Goal: Task Accomplishment & Management: Manage account settings

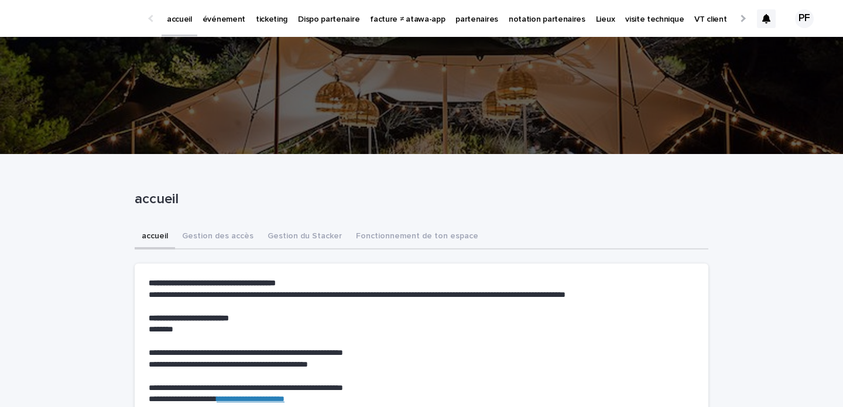
click at [272, 23] on p "ticketing" at bounding box center [272, 12] width 32 height 25
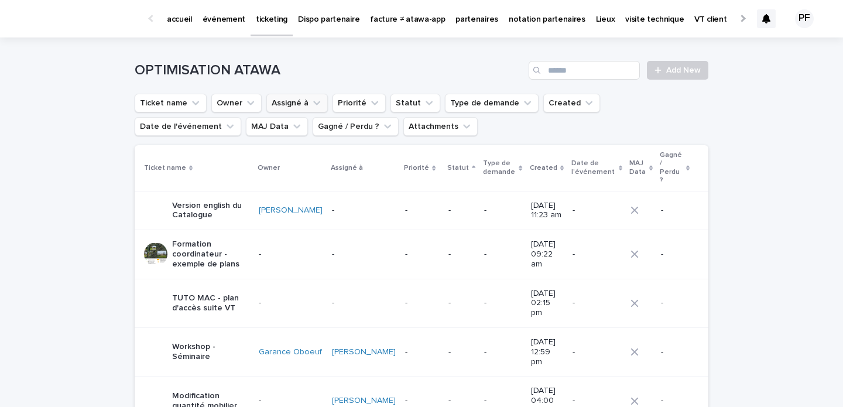
click at [314, 100] on icon "Assigné à" at bounding box center [317, 103] width 12 height 12
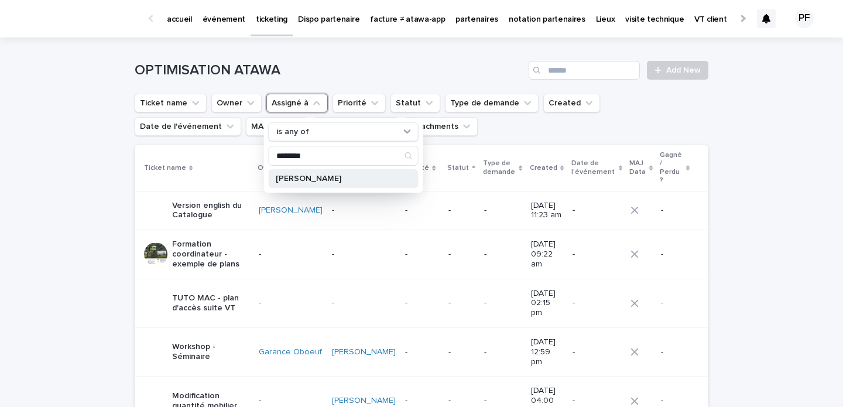
type input "********"
click at [287, 178] on p "Pierre Axel de Fournoux" at bounding box center [338, 178] width 124 height 8
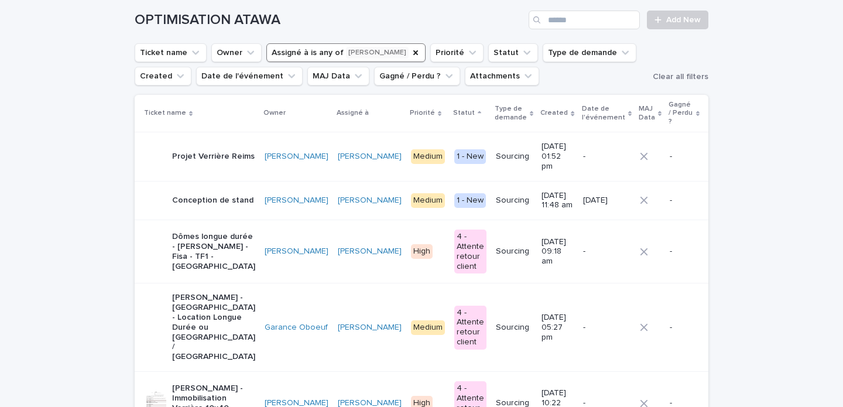
scroll to position [52, 0]
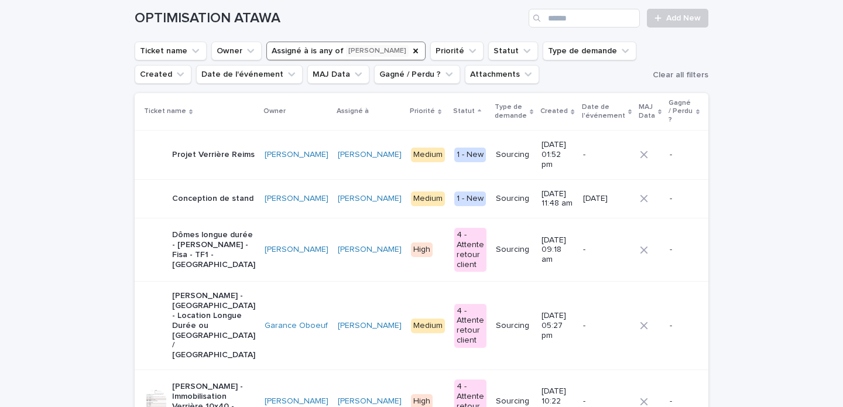
click at [225, 150] on p "Projet Verrière Reims" at bounding box center [213, 155] width 83 height 10
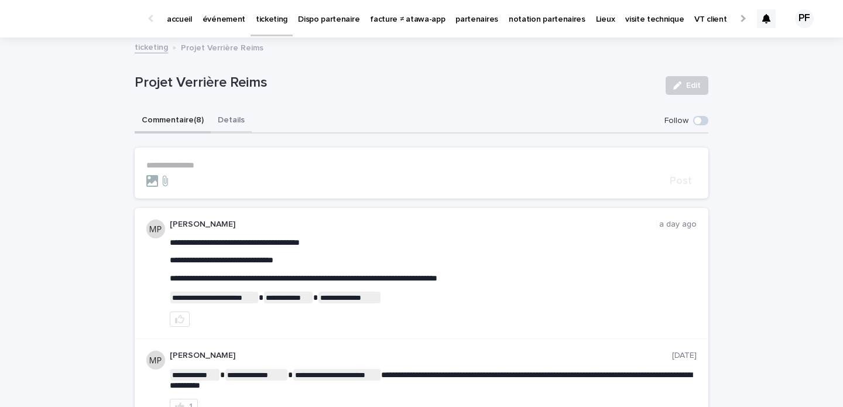
click at [217, 112] on button "Details" at bounding box center [231, 121] width 41 height 25
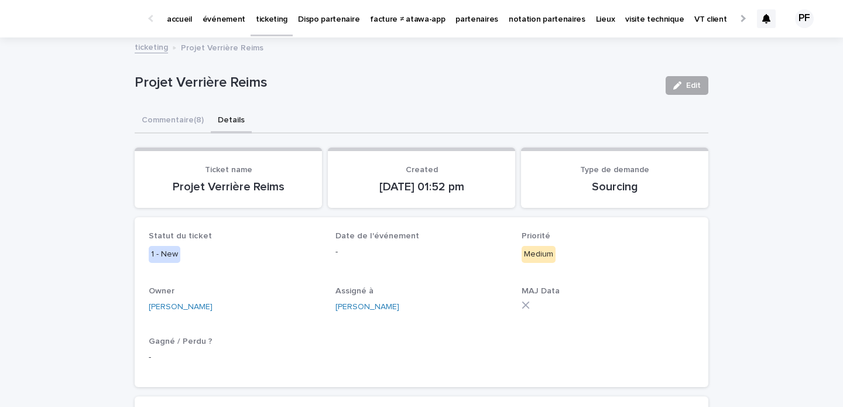
click at [677, 84] on icon "button" at bounding box center [677, 85] width 8 height 8
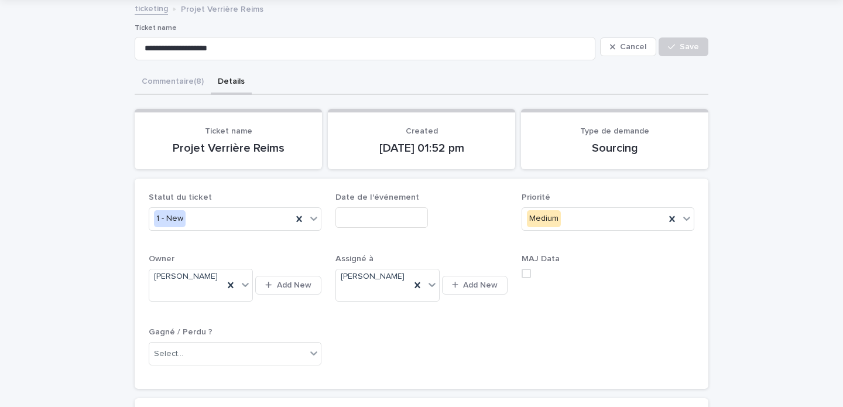
scroll to position [91, 0]
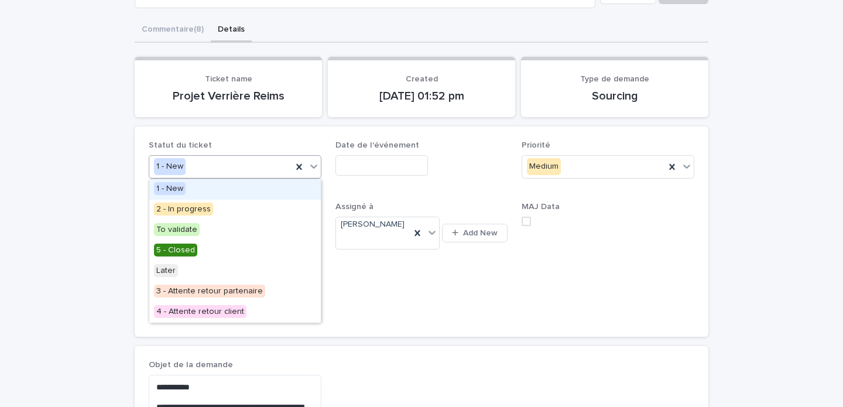
click at [231, 171] on div "1 - New" at bounding box center [220, 166] width 143 height 19
click at [196, 210] on span "2 - In progress" at bounding box center [183, 208] width 59 height 13
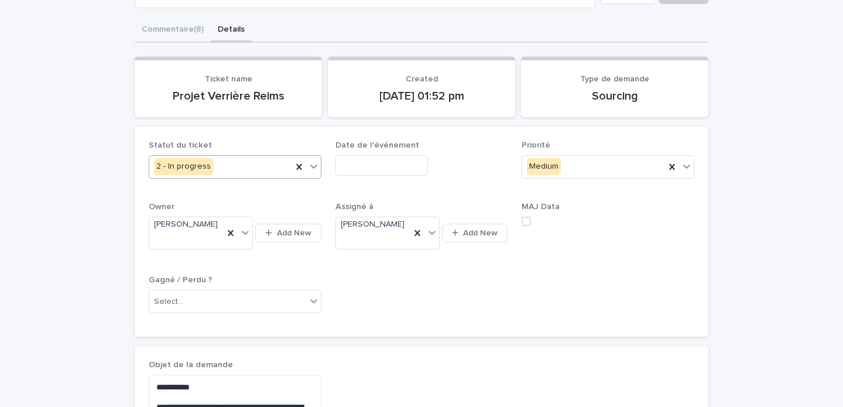
scroll to position [0, 0]
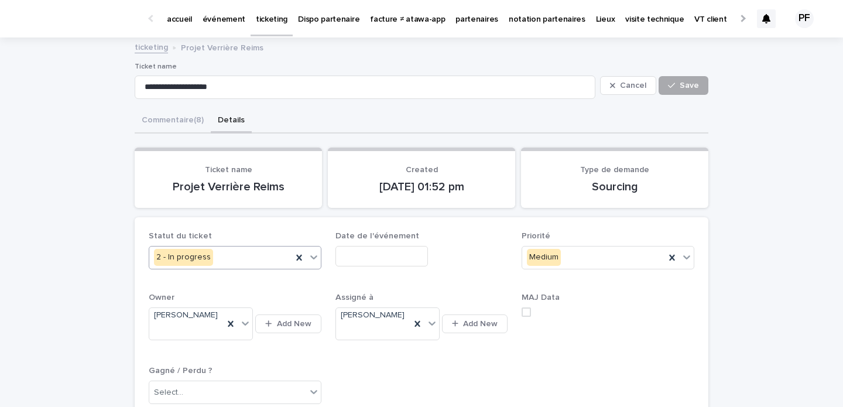
click at [681, 88] on span "Save" at bounding box center [688, 85] width 19 height 8
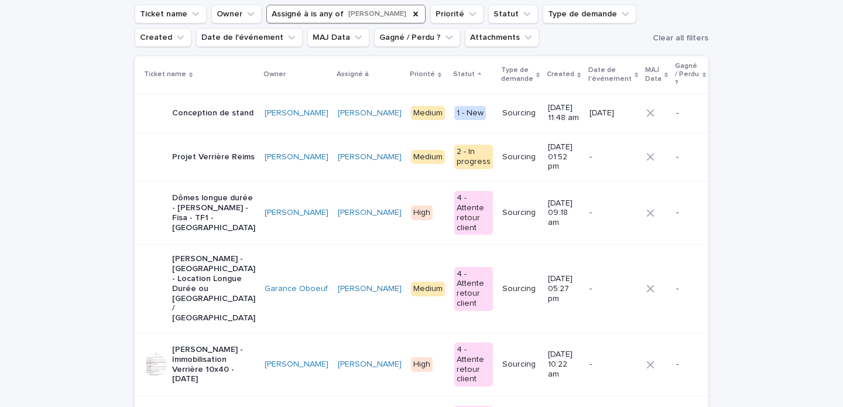
scroll to position [270, 0]
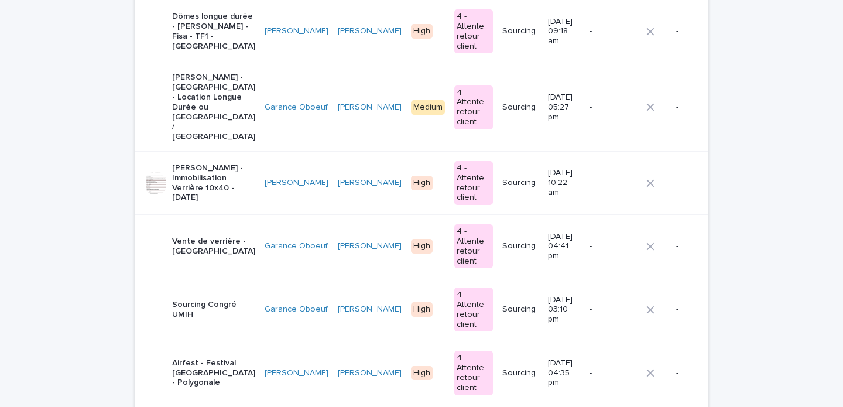
click at [199, 300] on p "Sourcing Congré UMIH" at bounding box center [213, 310] width 83 height 20
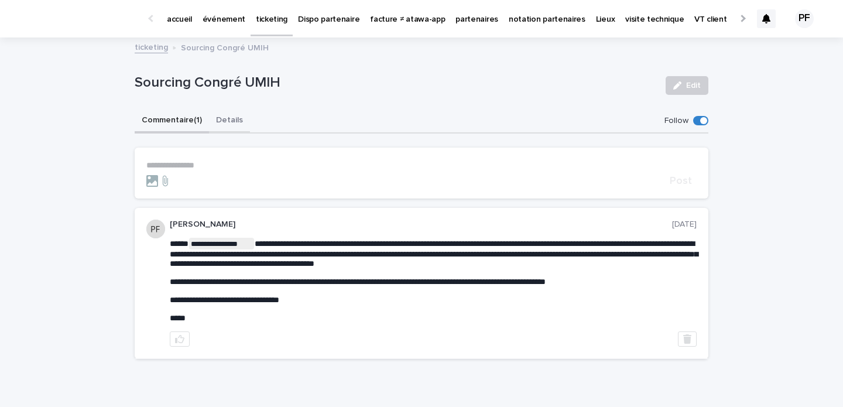
click at [226, 118] on button "Details" at bounding box center [229, 121] width 41 height 25
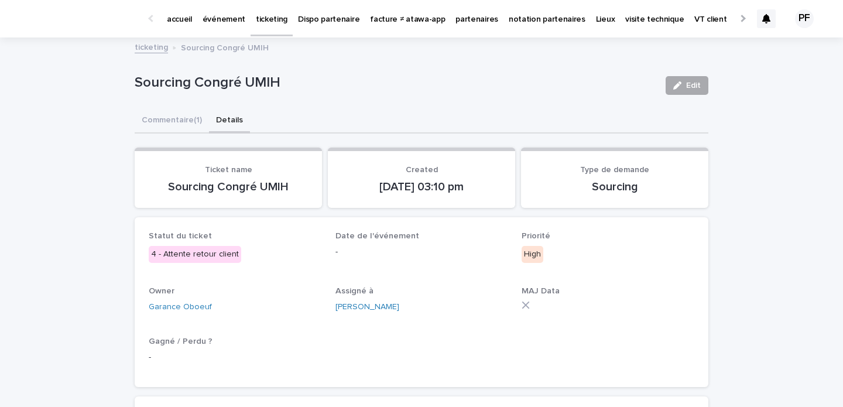
click at [686, 80] on button "Edit" at bounding box center [686, 85] width 43 height 19
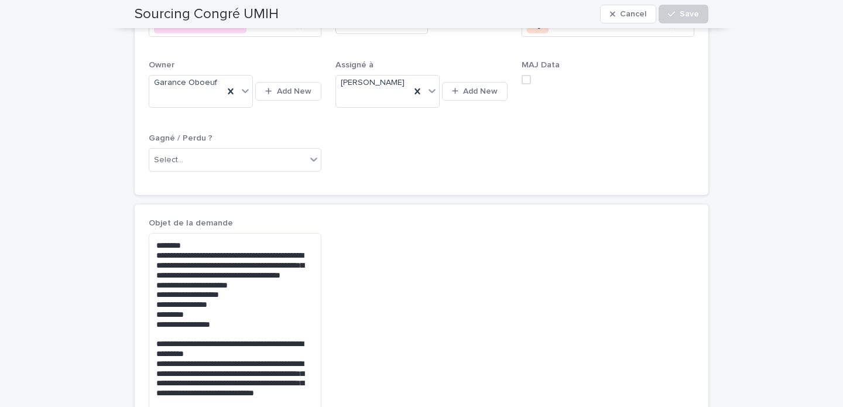
scroll to position [241, 0]
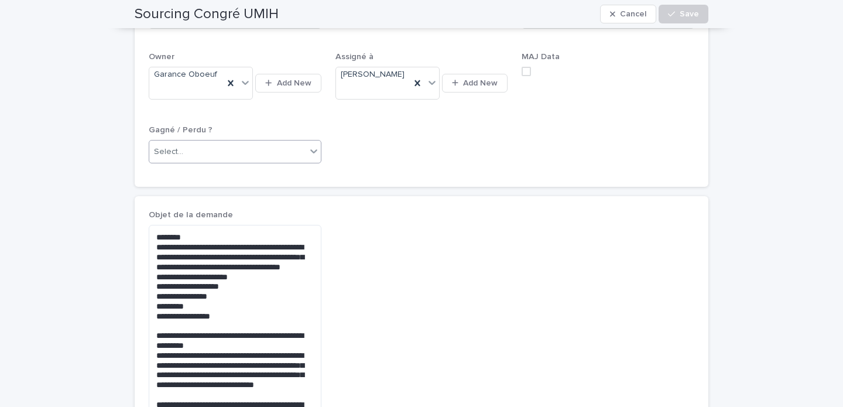
click at [284, 162] on div "Select..." at bounding box center [227, 151] width 157 height 19
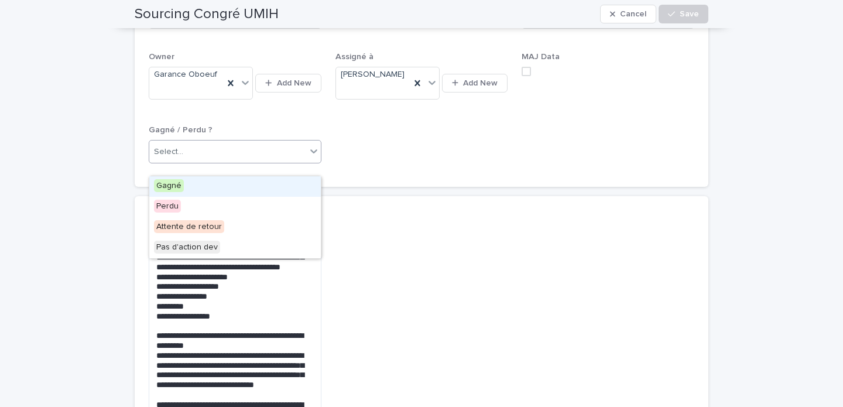
click at [257, 184] on div "Gagné" at bounding box center [234, 186] width 171 height 20
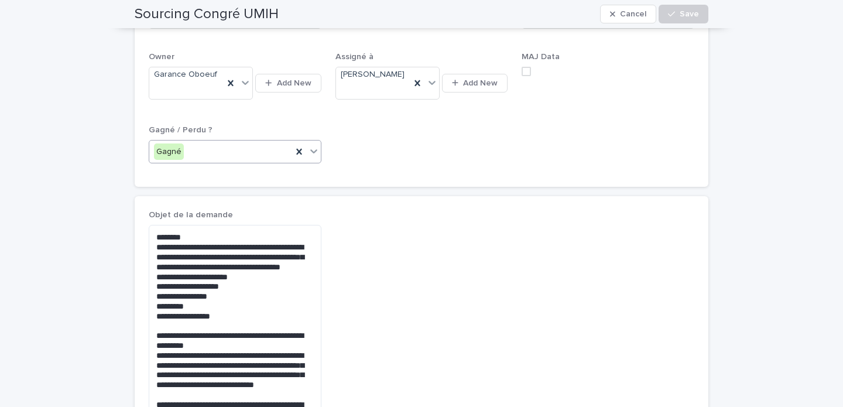
click at [494, 267] on div "**********" at bounding box center [421, 387] width 545 height 354
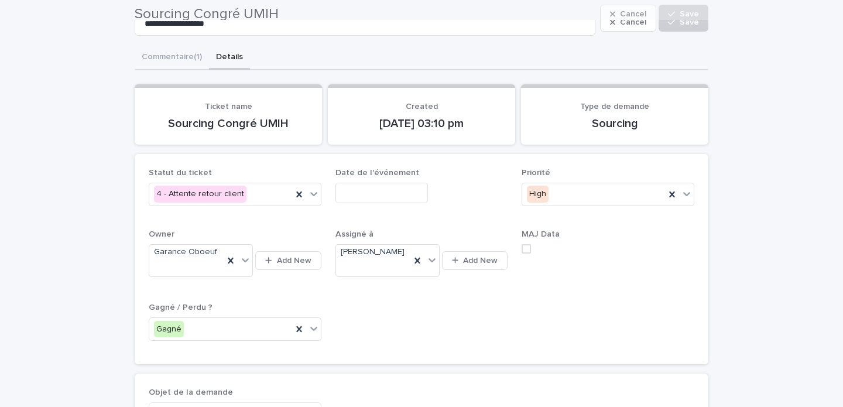
scroll to position [42, 0]
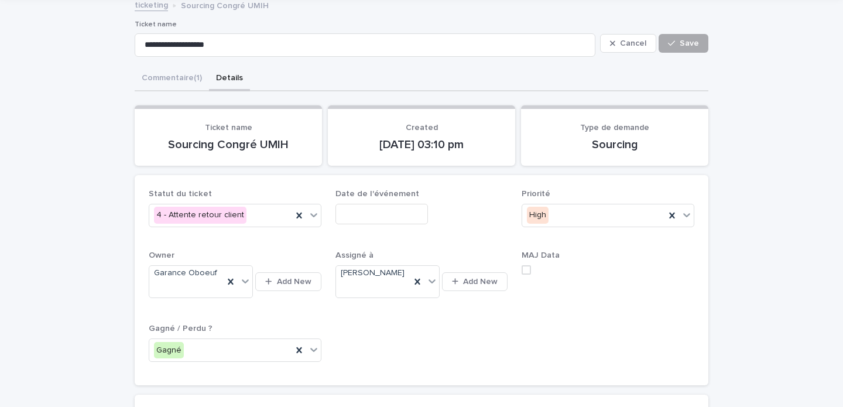
click at [687, 44] on span "Save" at bounding box center [688, 43] width 19 height 8
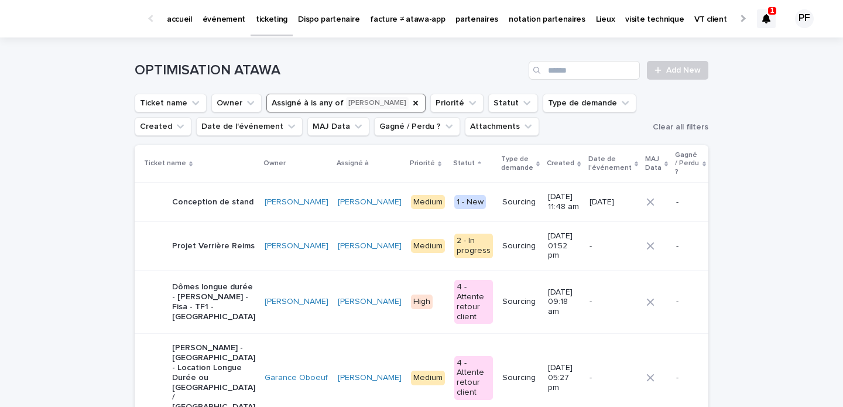
click at [765, 25] on div at bounding box center [766, 18] width 19 height 19
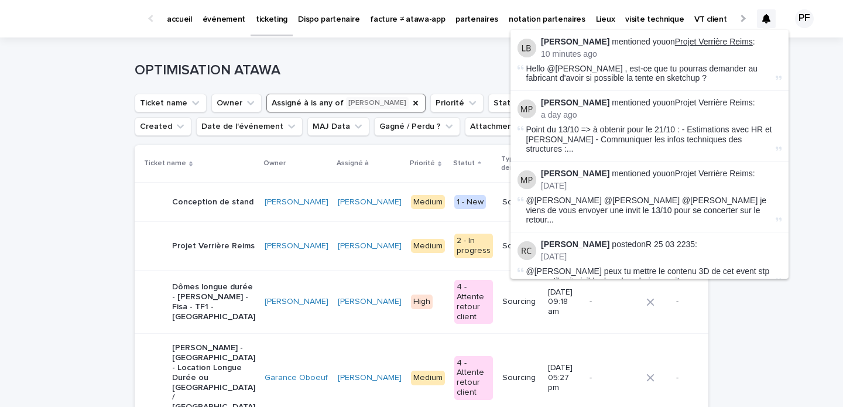
click at [715, 43] on link "Projet Verrière Reims" at bounding box center [714, 41] width 78 height 9
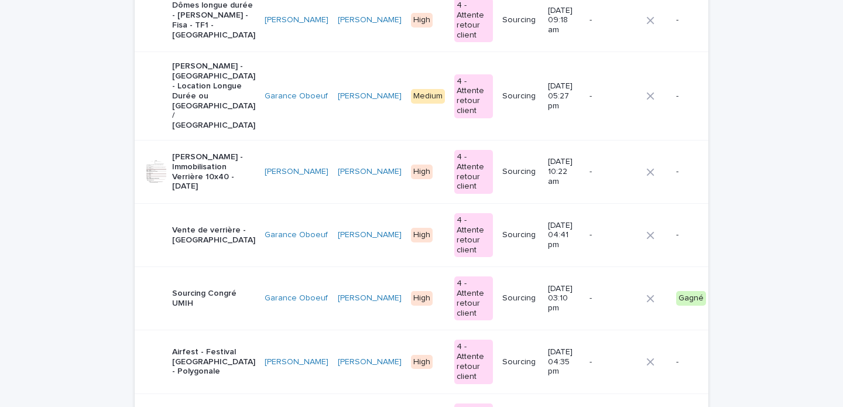
scroll to position [360, 0]
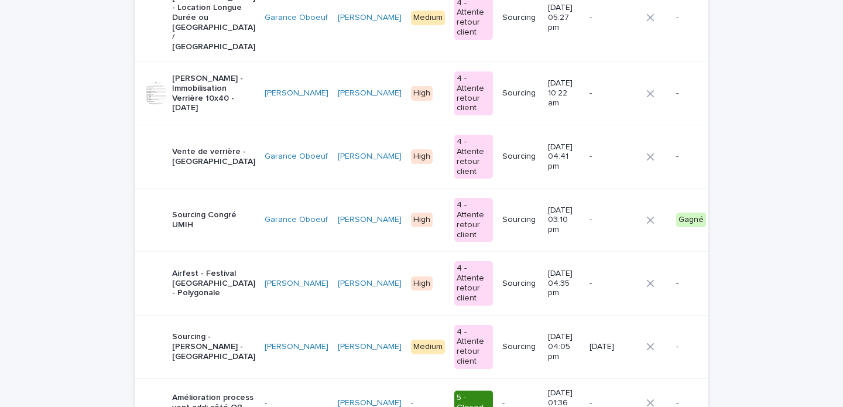
click at [218, 210] on p "Sourcing Congré UMIH" at bounding box center [213, 220] width 83 height 20
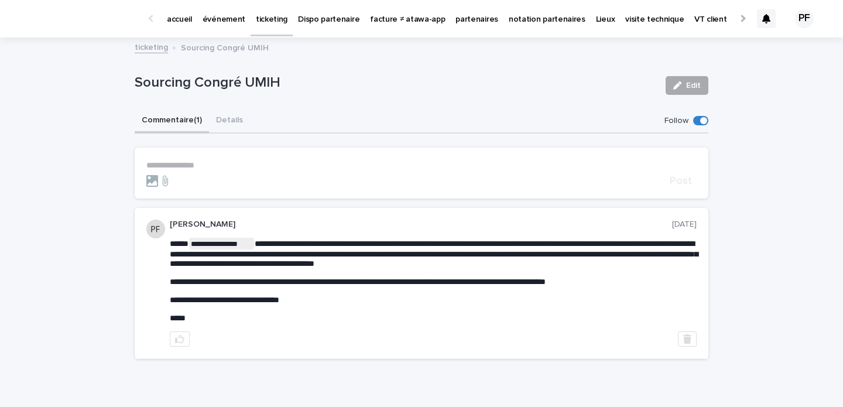
click at [688, 89] on span "Edit" at bounding box center [693, 85] width 15 height 8
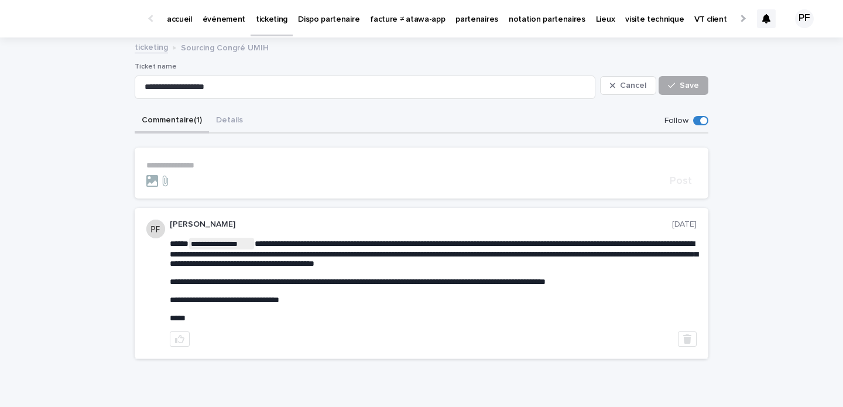
click at [691, 84] on span "Save" at bounding box center [688, 85] width 19 height 8
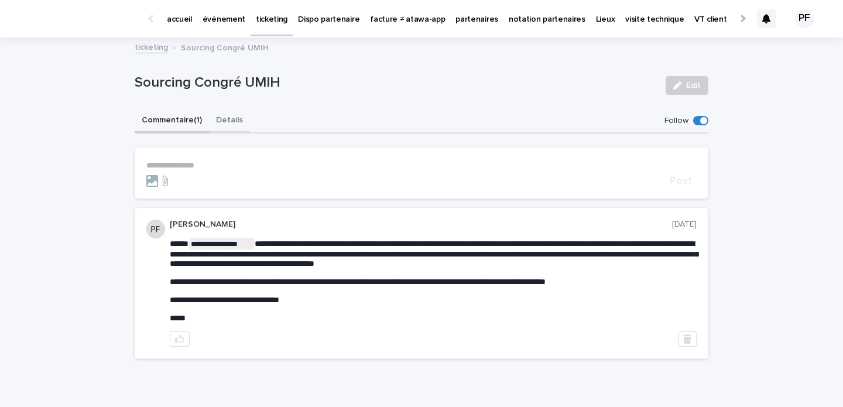
click at [228, 123] on button "Details" at bounding box center [229, 121] width 41 height 25
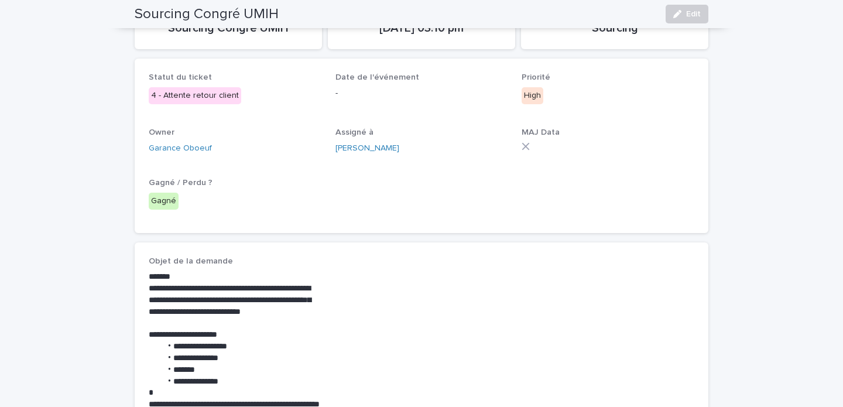
scroll to position [152, 0]
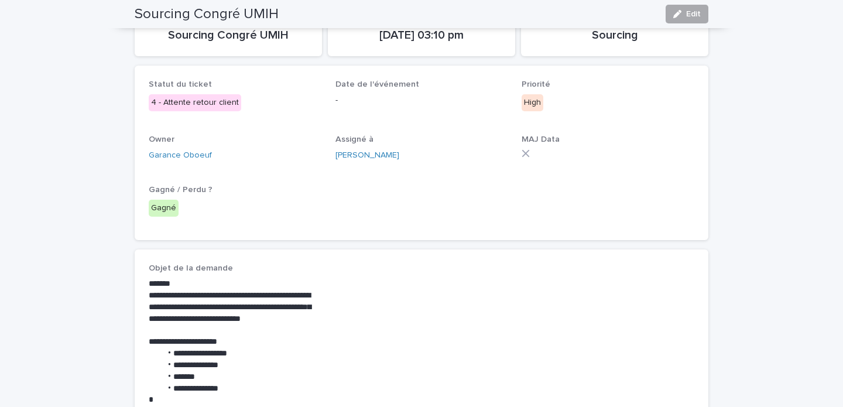
click at [688, 18] on button "Edit" at bounding box center [686, 14] width 43 height 19
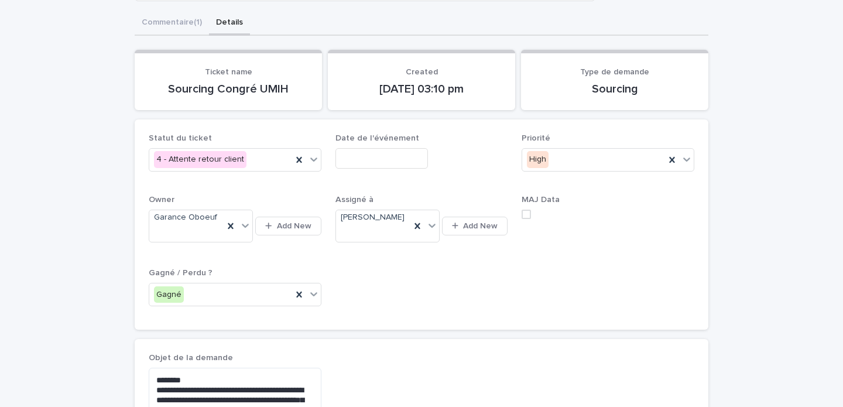
scroll to position [166, 0]
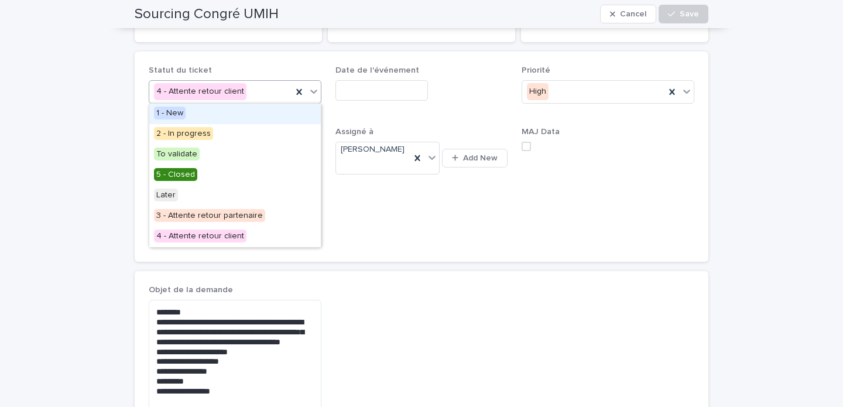
click at [257, 97] on div "4 - Attente retour client" at bounding box center [220, 91] width 143 height 19
click at [208, 177] on div "5 - Closed" at bounding box center [234, 175] width 171 height 20
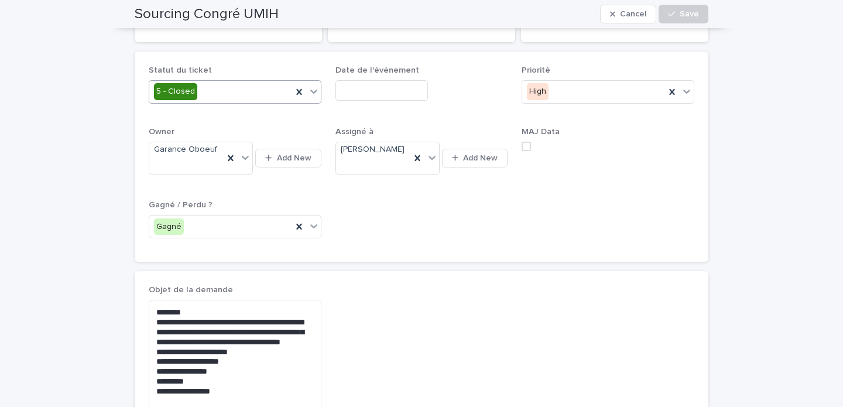
scroll to position [0, 0]
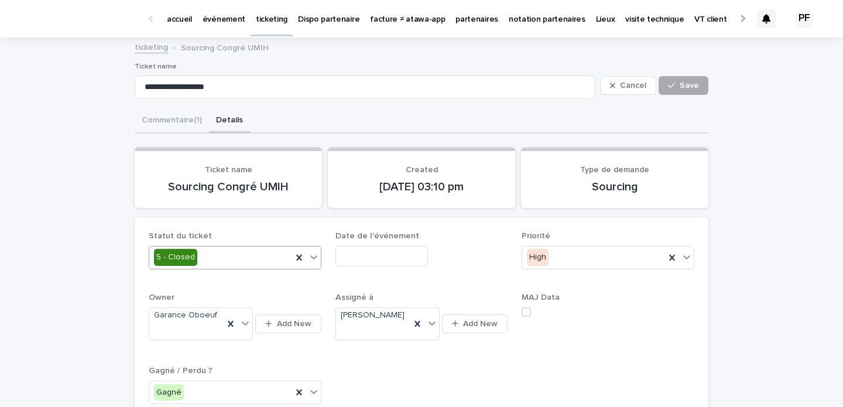
click at [690, 88] on span "Save" at bounding box center [688, 85] width 19 height 8
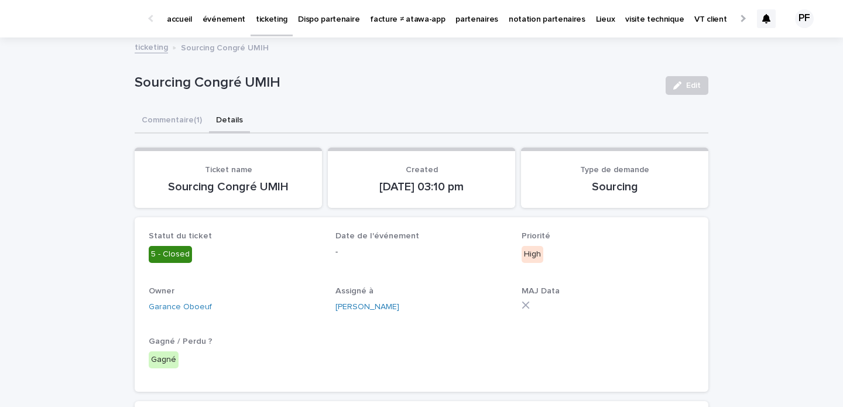
click at [273, 17] on p "ticketing" at bounding box center [272, 12] width 32 height 25
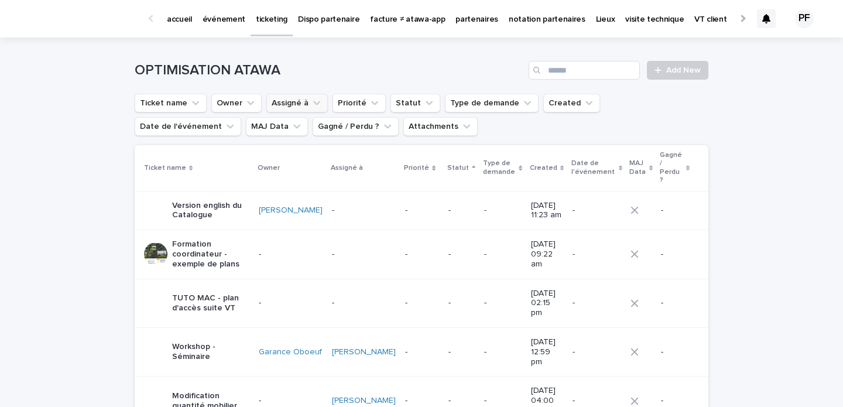
click at [314, 100] on icon "Assigné à" at bounding box center [317, 103] width 12 height 12
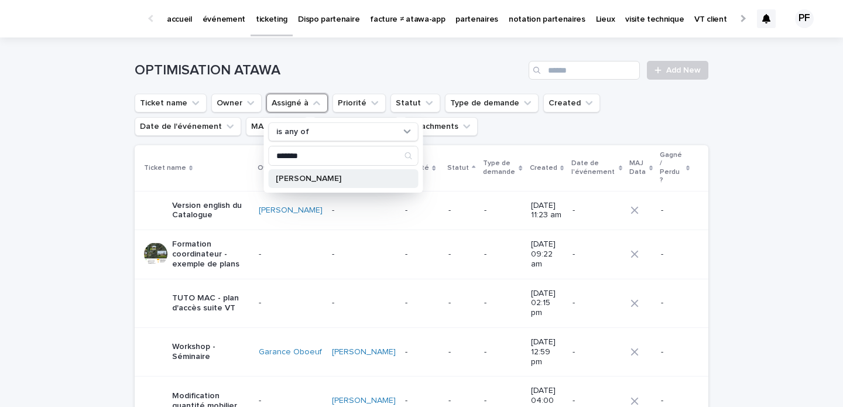
type input "*******"
click at [331, 180] on p "Pierre Axel de Fournoux" at bounding box center [338, 178] width 124 height 8
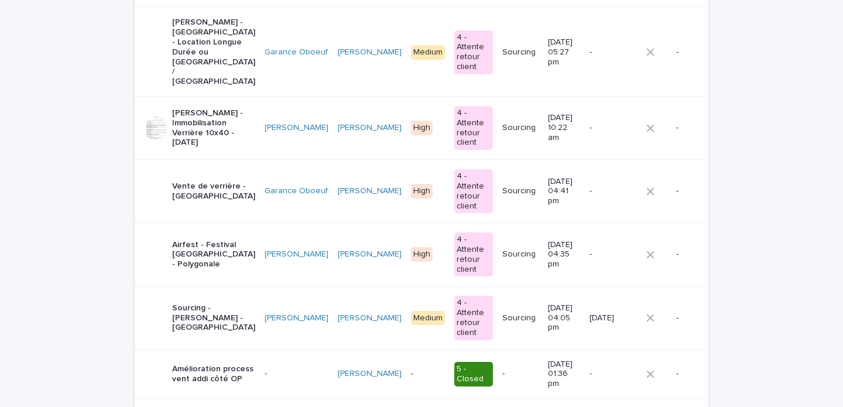
scroll to position [376, 0]
